Goal: Task Accomplishment & Management: Use online tool/utility

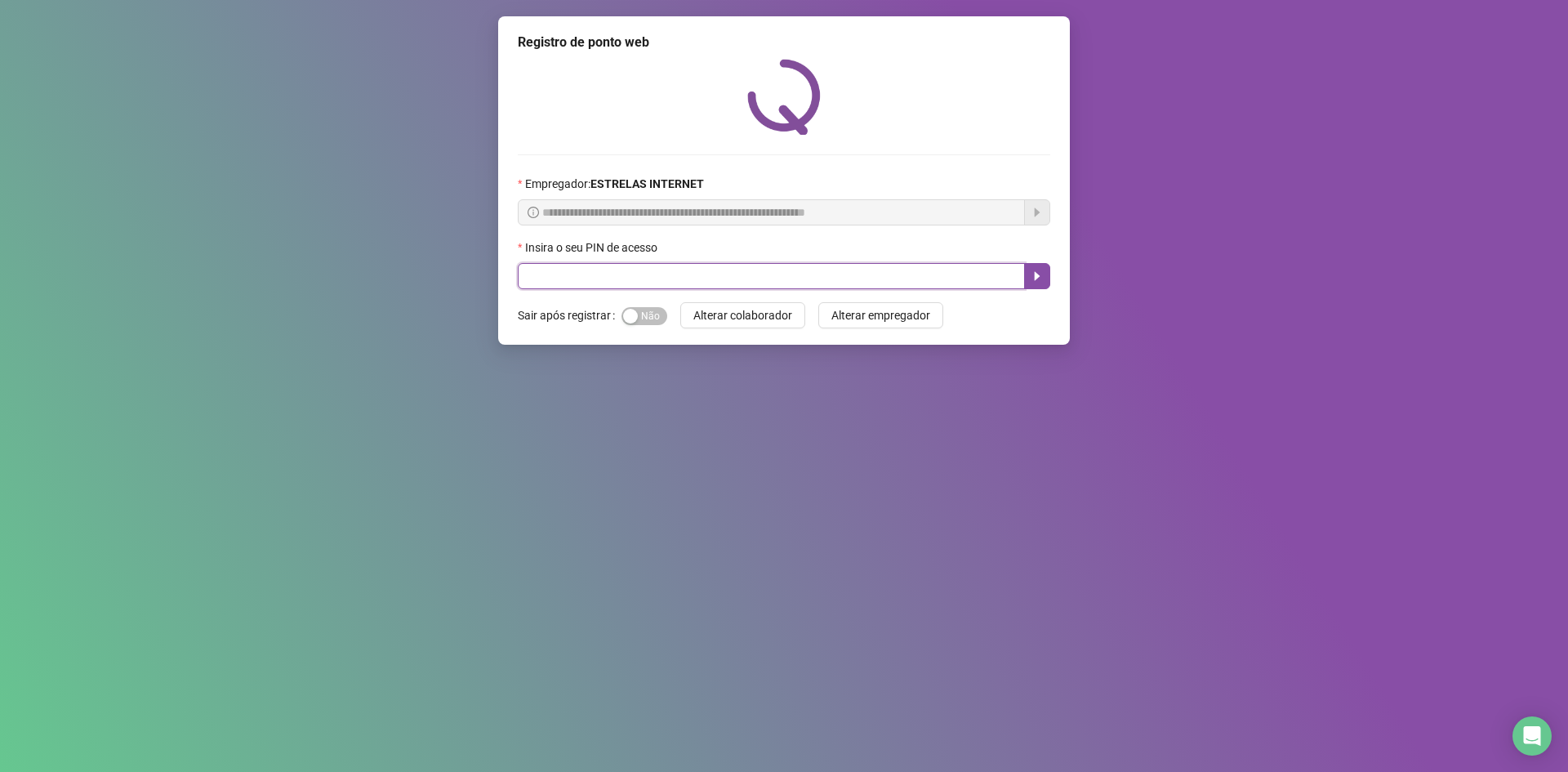
click at [922, 267] on input "text" at bounding box center [772, 276] width 508 height 26
type input "*****"
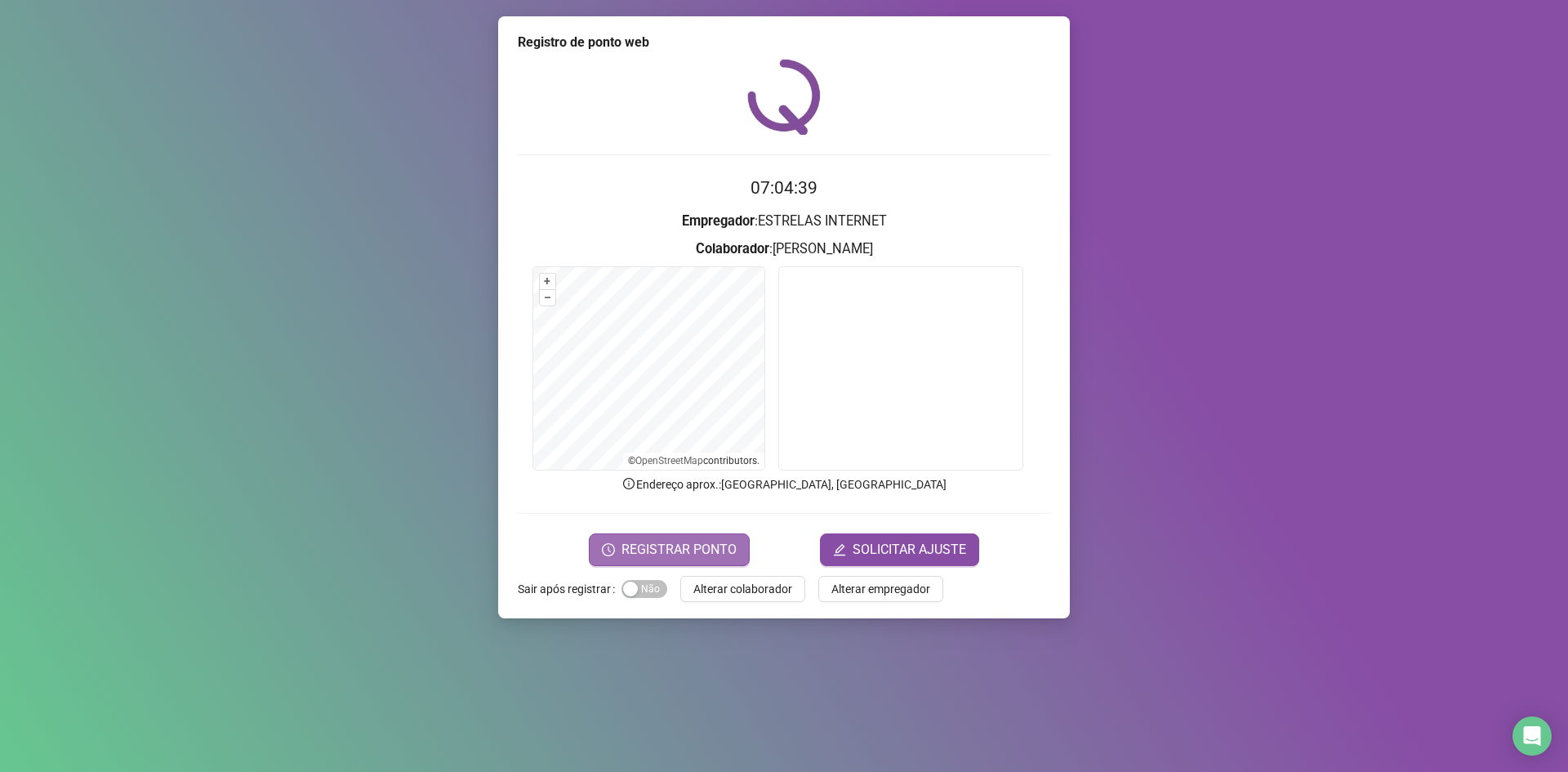
click at [678, 557] on span "REGISTRAR PONTO" at bounding box center [679, 549] width 115 height 20
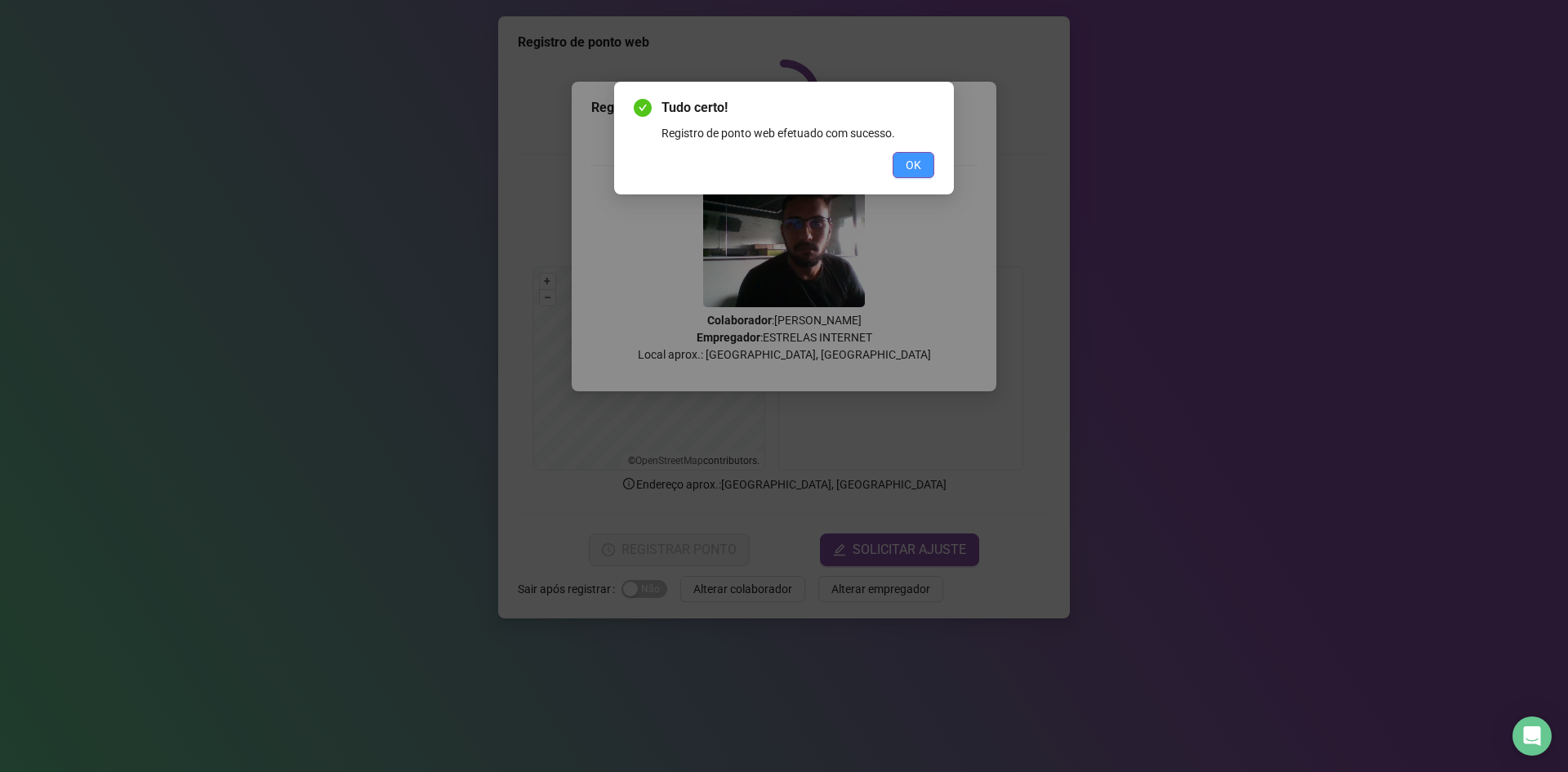
click at [906, 172] on button "OK" at bounding box center [914, 165] width 42 height 26
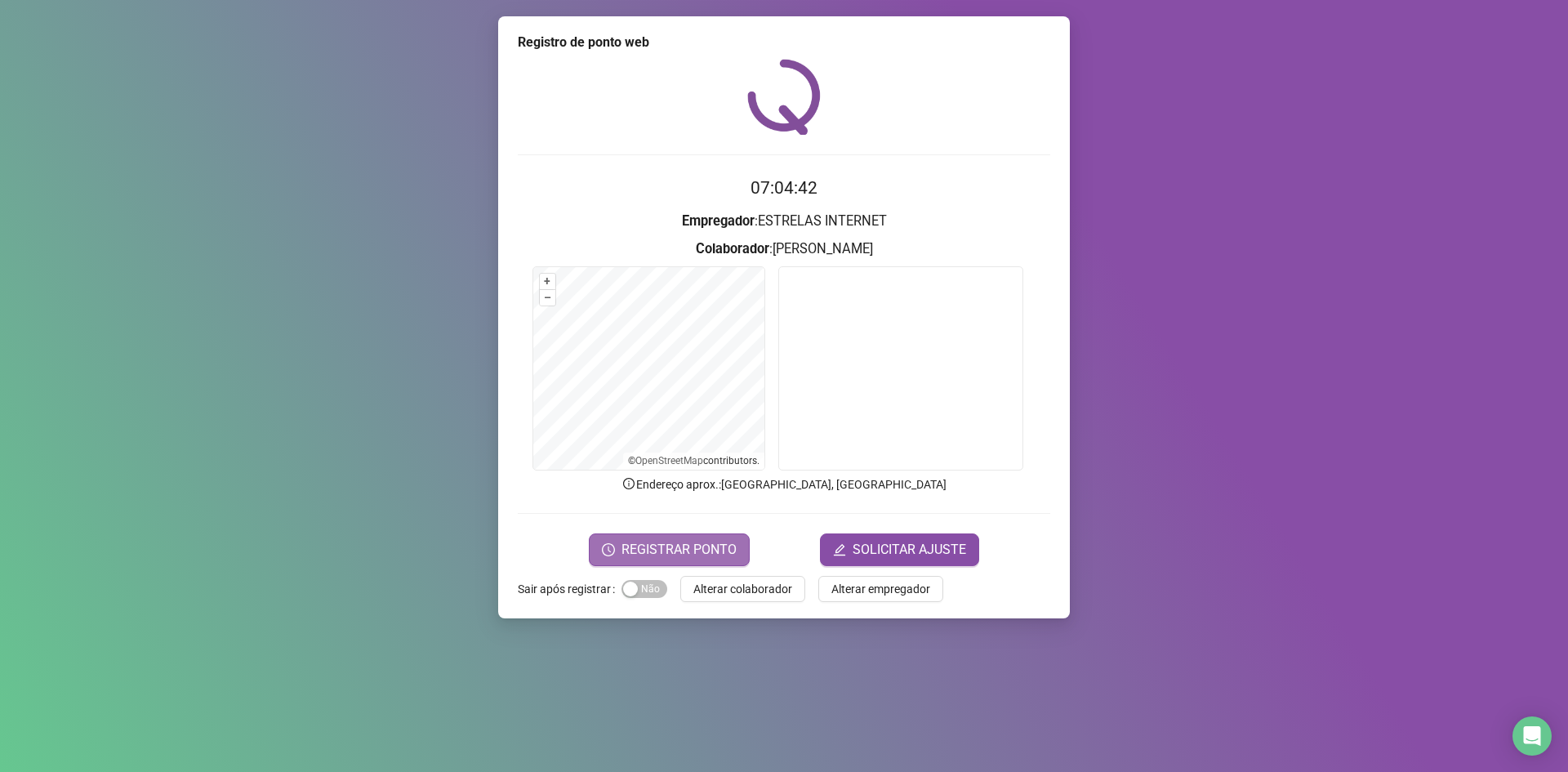
click at [727, 547] on span "REGISTRAR PONTO" at bounding box center [679, 549] width 115 height 20
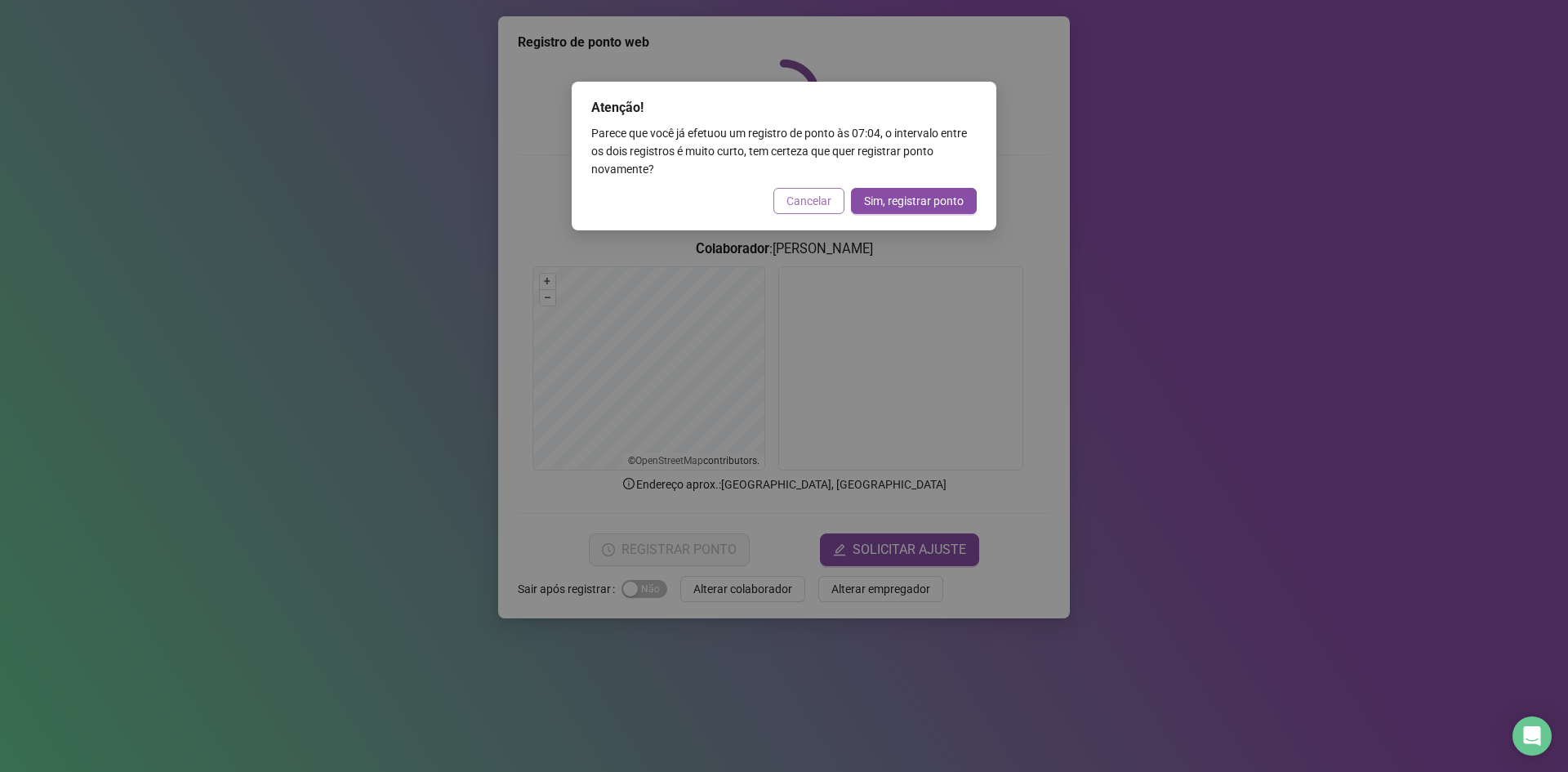
click at [800, 190] on button "Cancelar" at bounding box center [809, 201] width 71 height 26
